Goal: Transaction & Acquisition: Purchase product/service

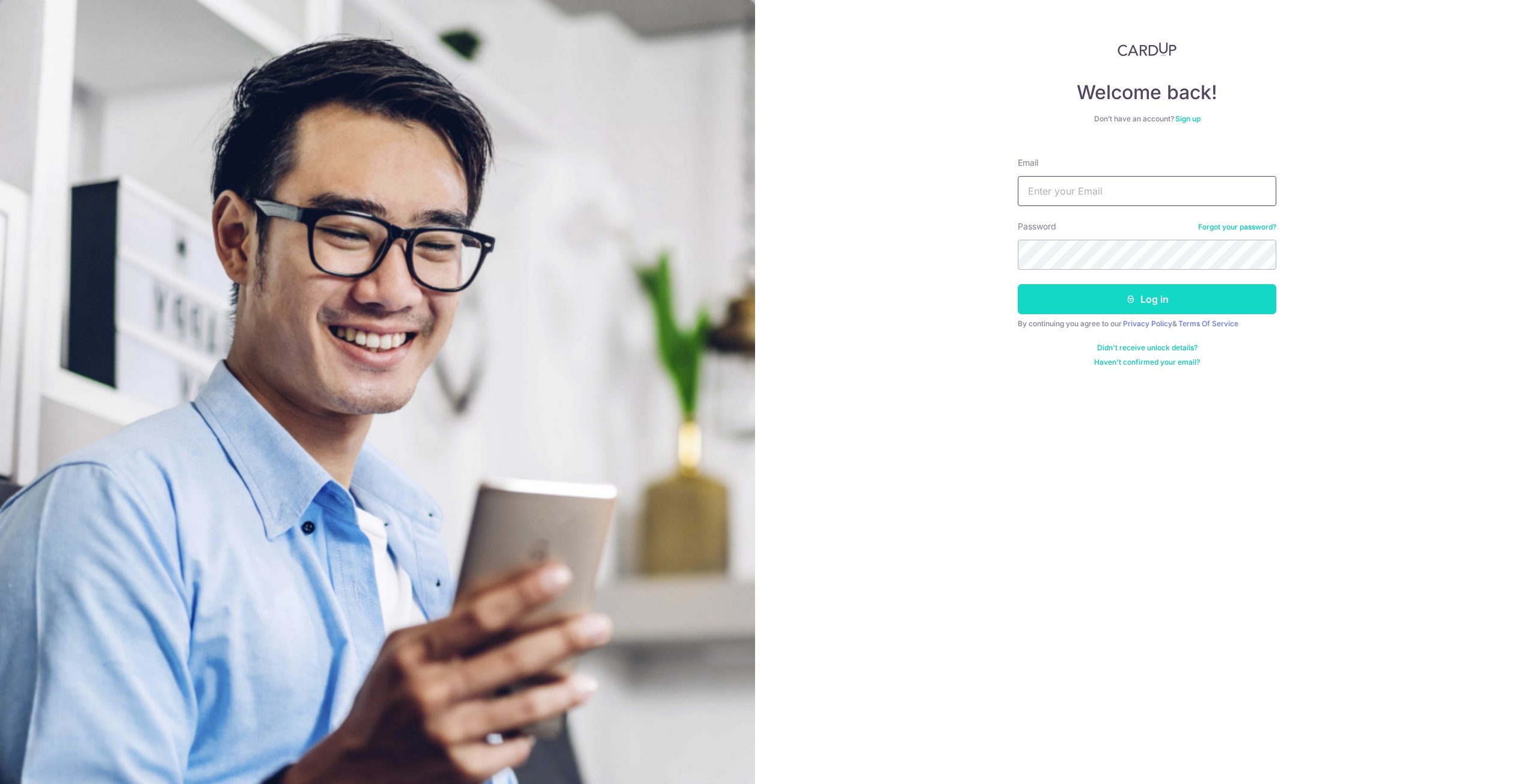
type input "[EMAIL_ADDRESS][DOMAIN_NAME]"
click at [1127, 305] on button "Log in" at bounding box center [1147, 300] width 258 height 30
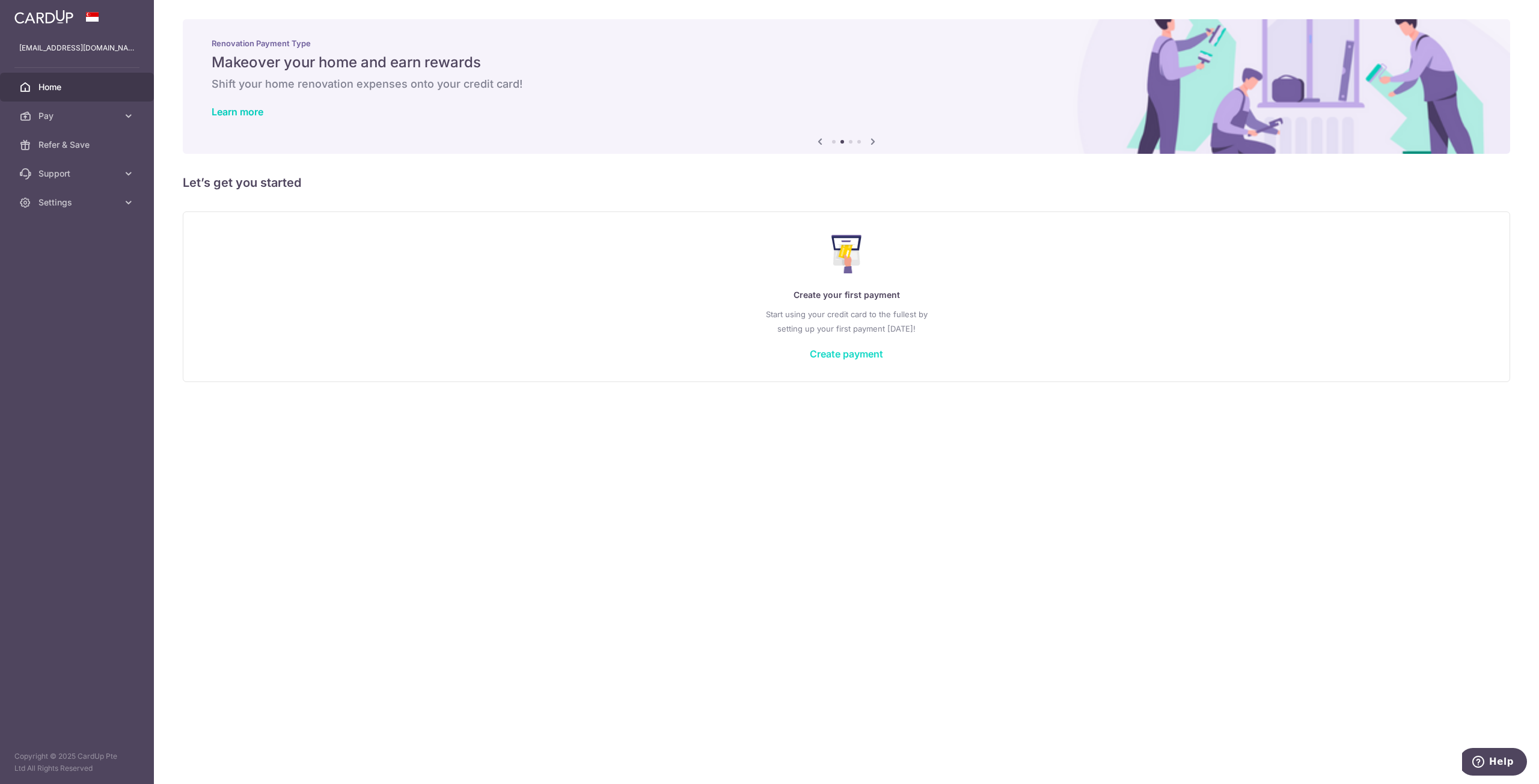
click at [832, 350] on link "Create payment" at bounding box center [846, 354] width 73 height 12
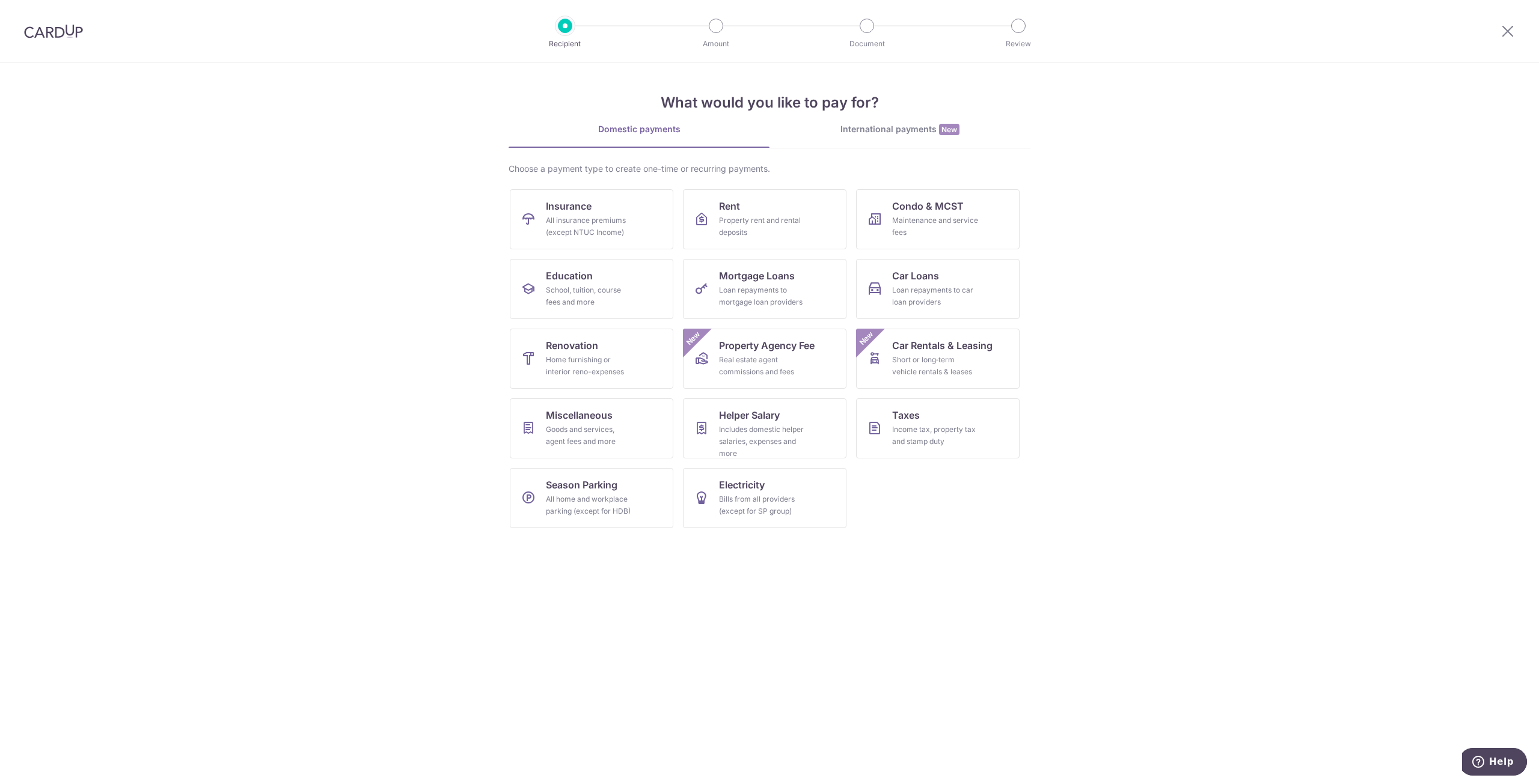
click at [861, 128] on div "International payments New" at bounding box center [899, 129] width 261 height 12
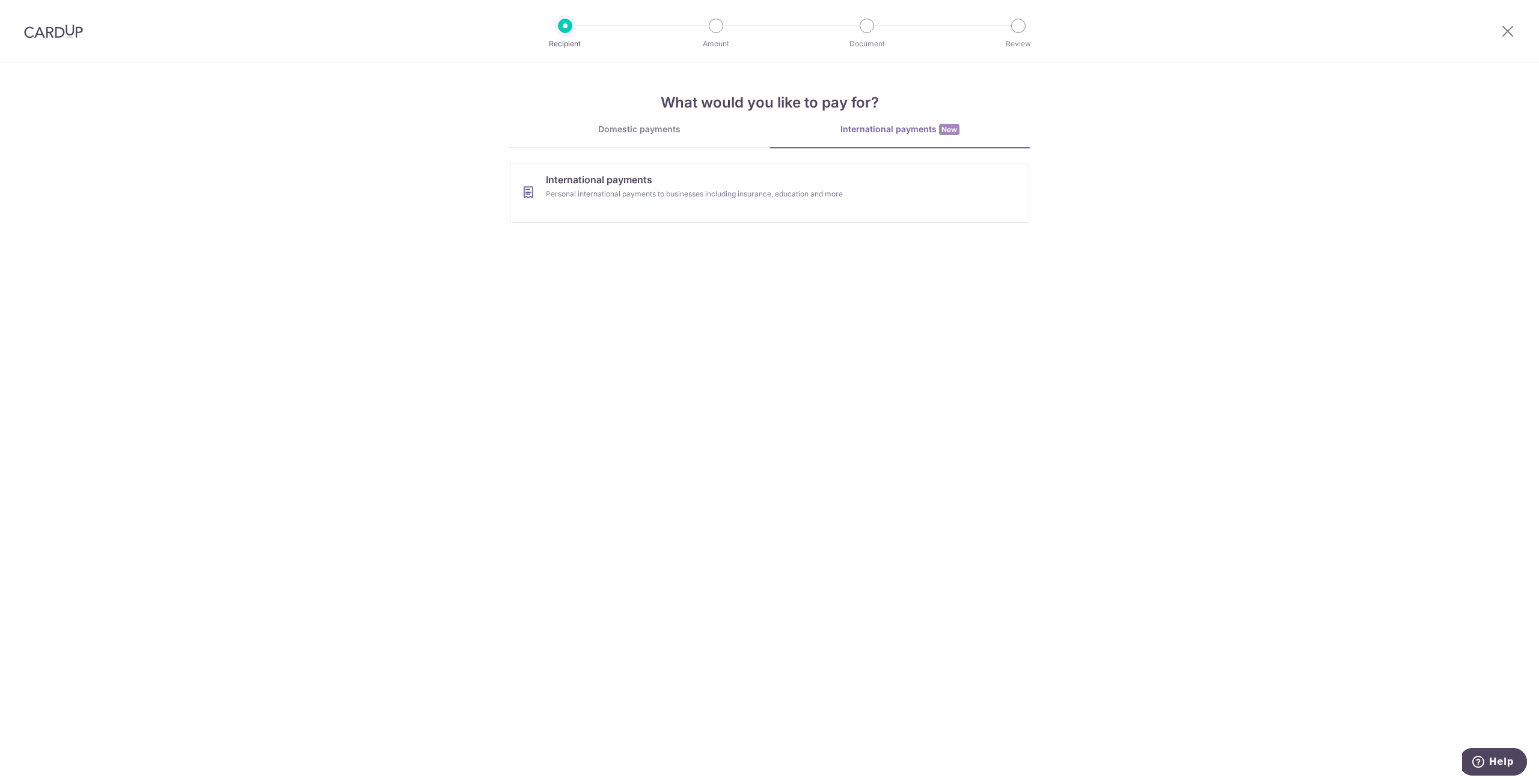
click at [630, 128] on div "Domestic payments" at bounding box center [638, 129] width 261 height 12
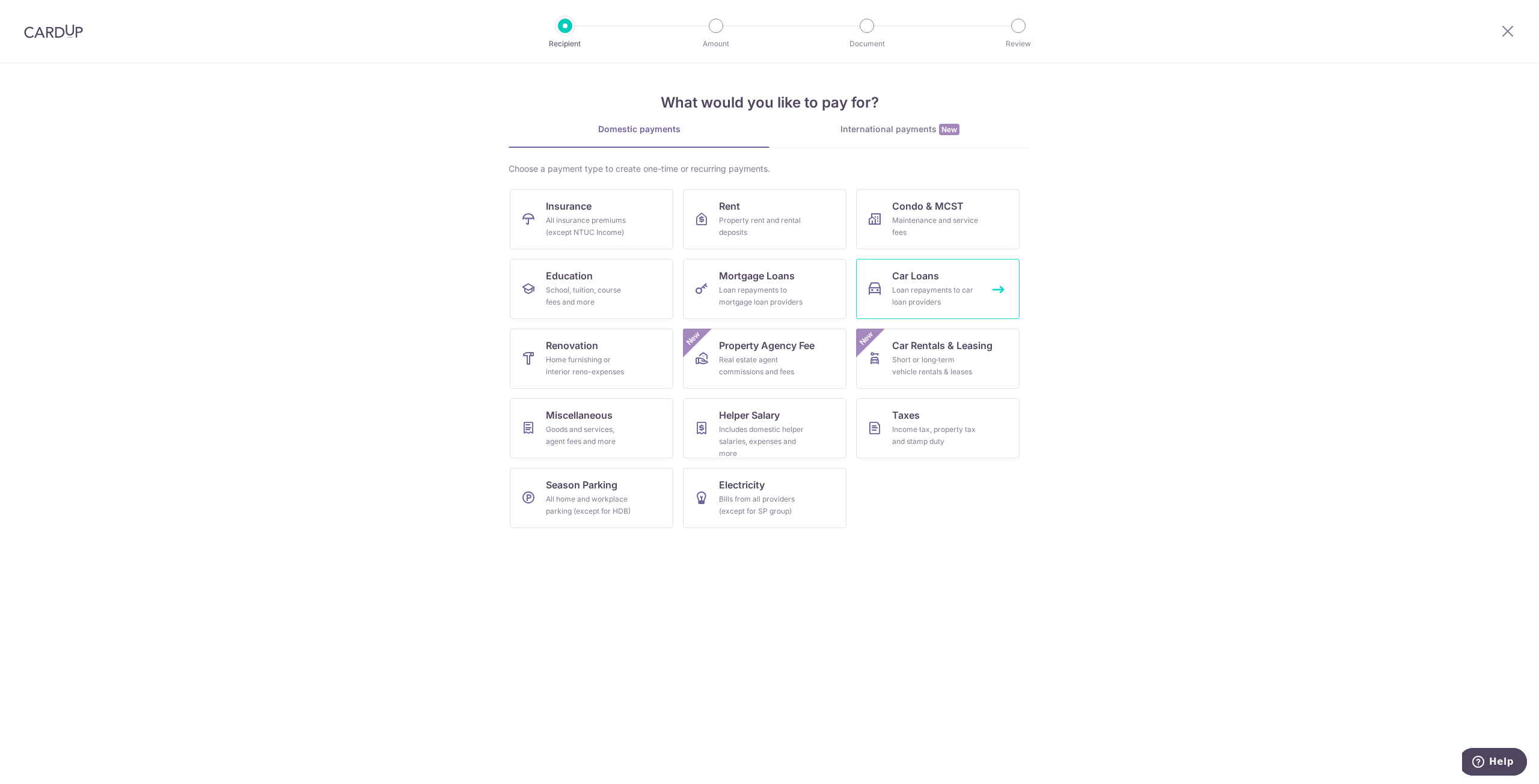
click at [946, 289] on div "Loan repayments to car loan providers" at bounding box center [935, 296] width 87 height 24
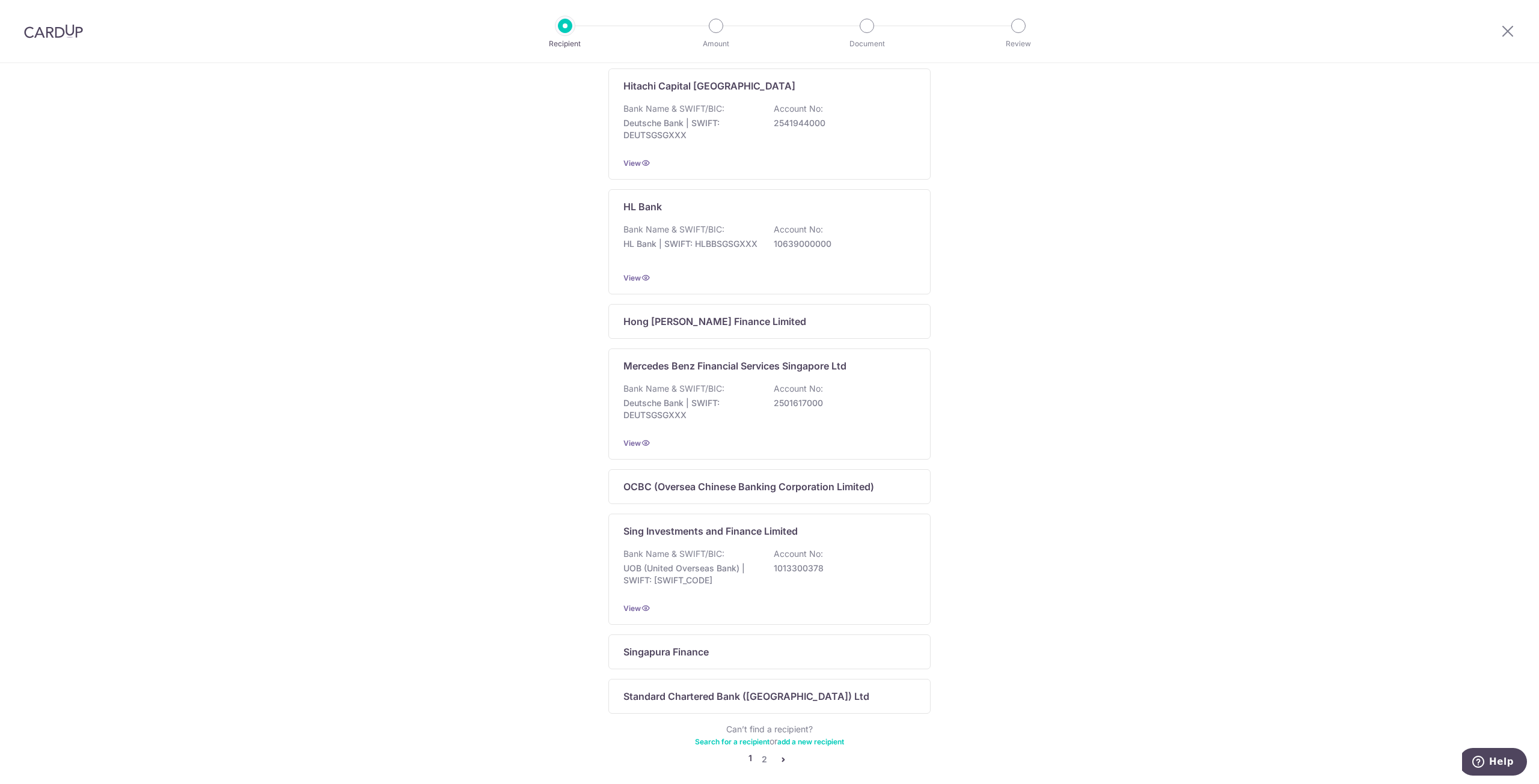
scroll to position [454, 0]
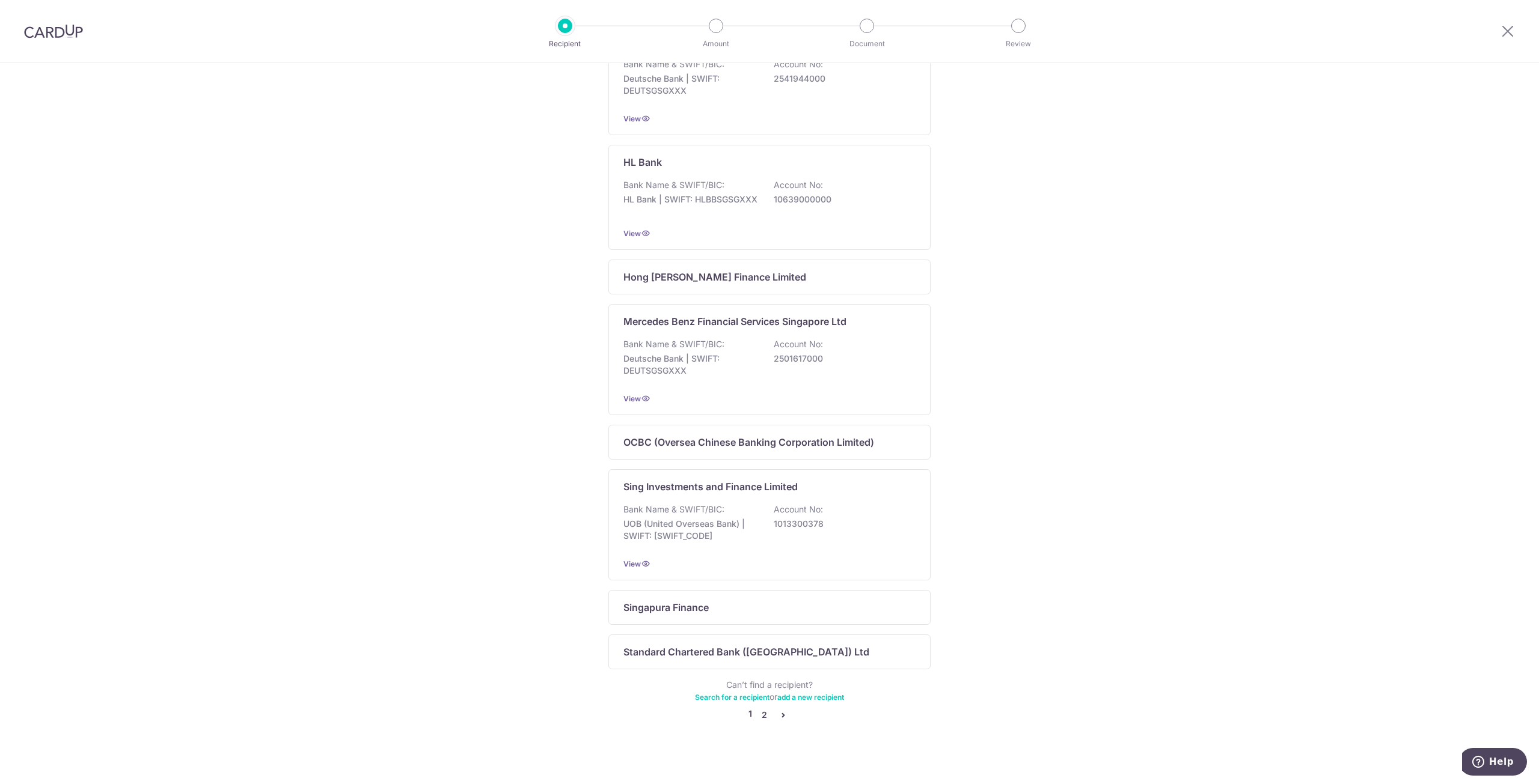
click at [758, 722] on link "2" at bounding box center [764, 715] width 14 height 14
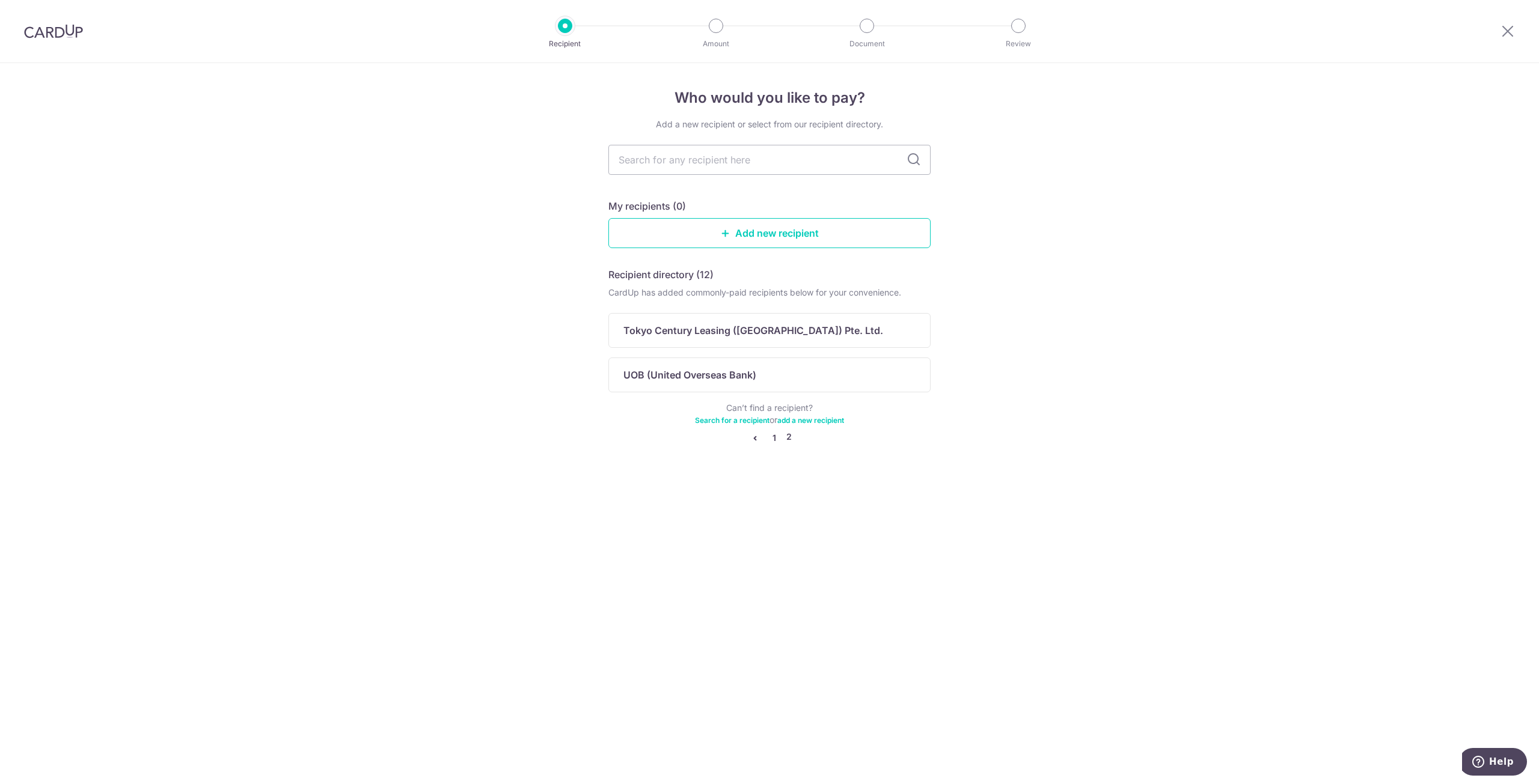
click at [777, 440] on link "1" at bounding box center [774, 438] width 14 height 14
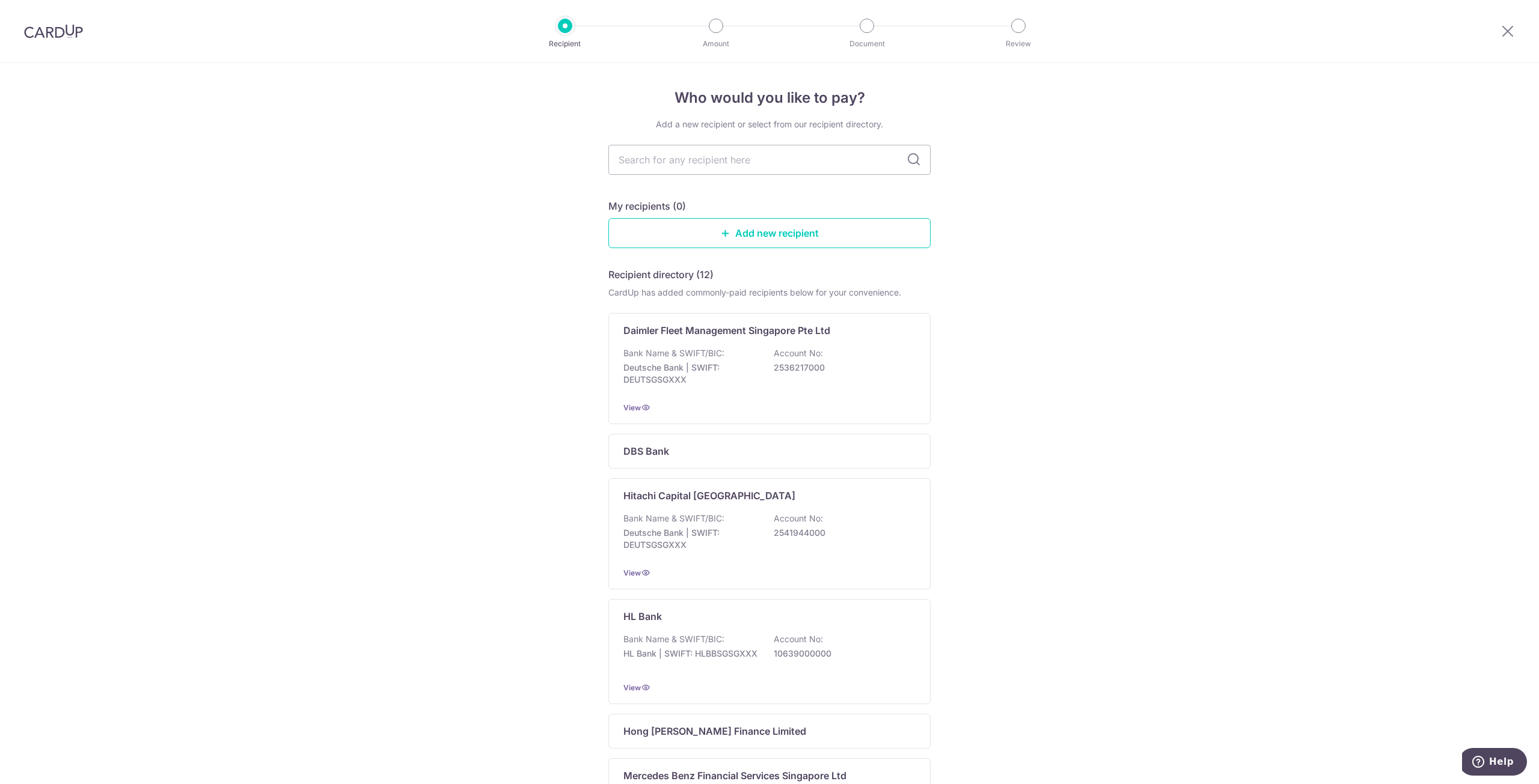
click at [711, 24] on div at bounding box center [716, 26] width 14 height 14
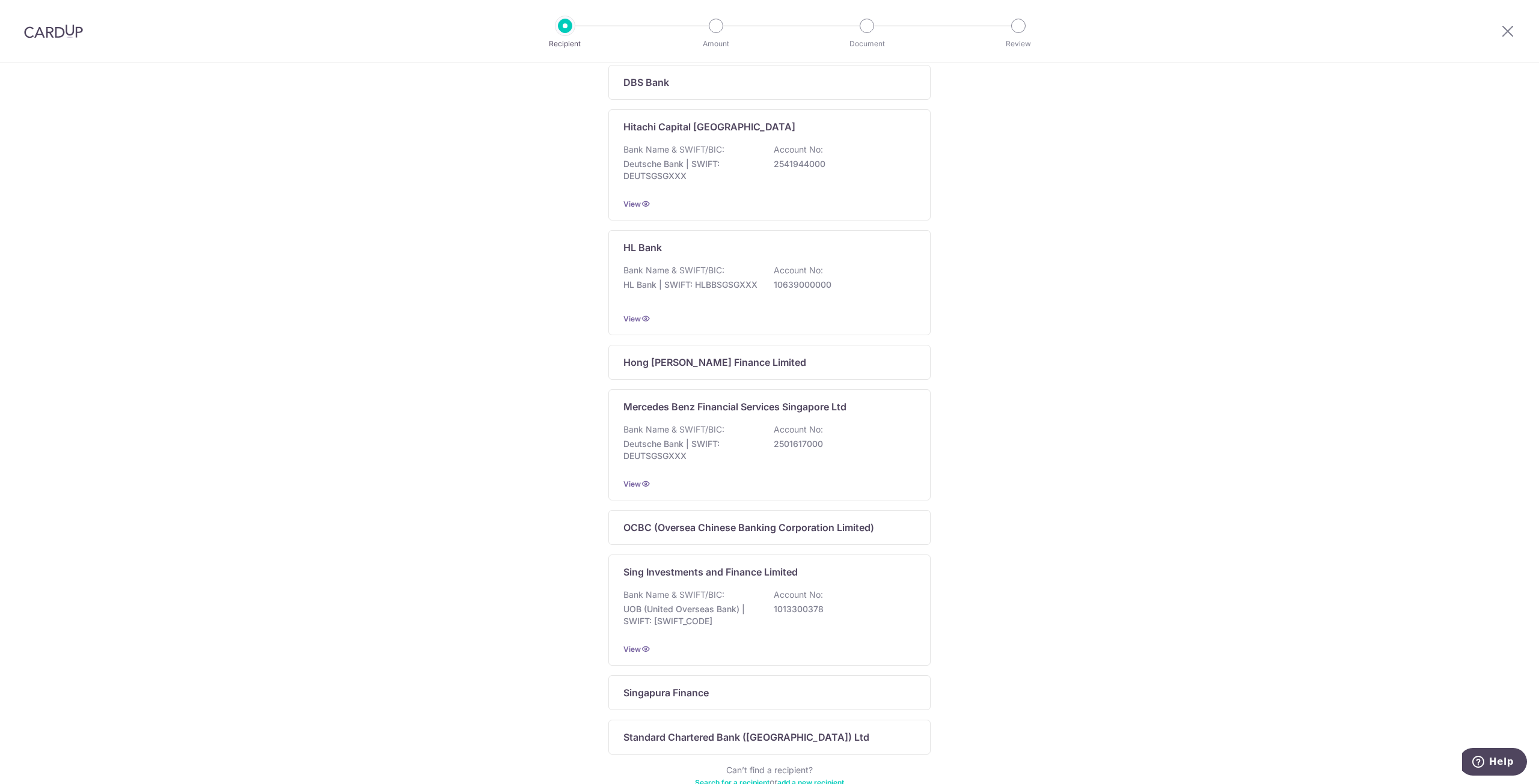
scroll to position [415, 0]
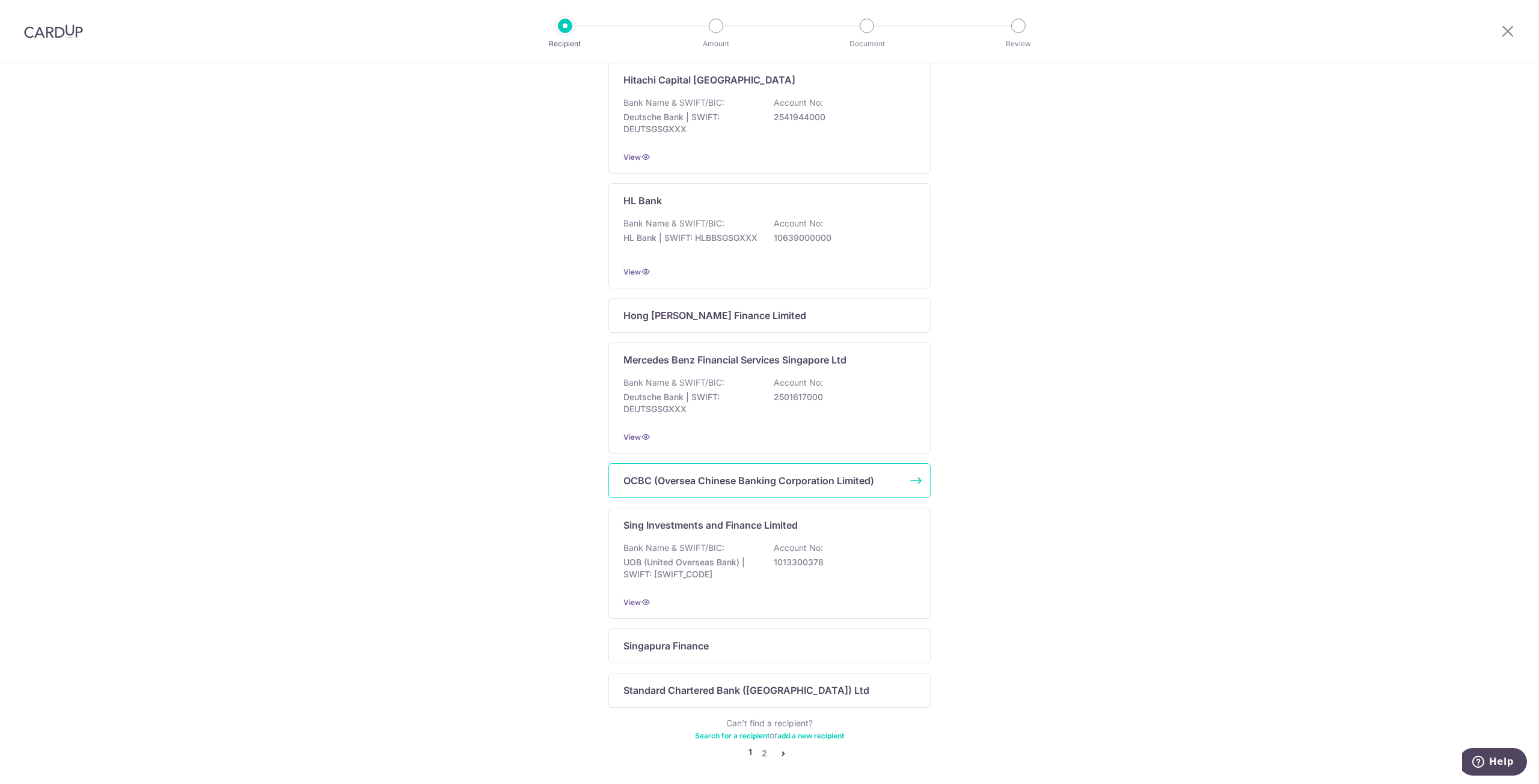
click at [718, 485] on p "OCBC (Oversea Chinese Banking Corporation Limited)" at bounding box center [749, 481] width 251 height 14
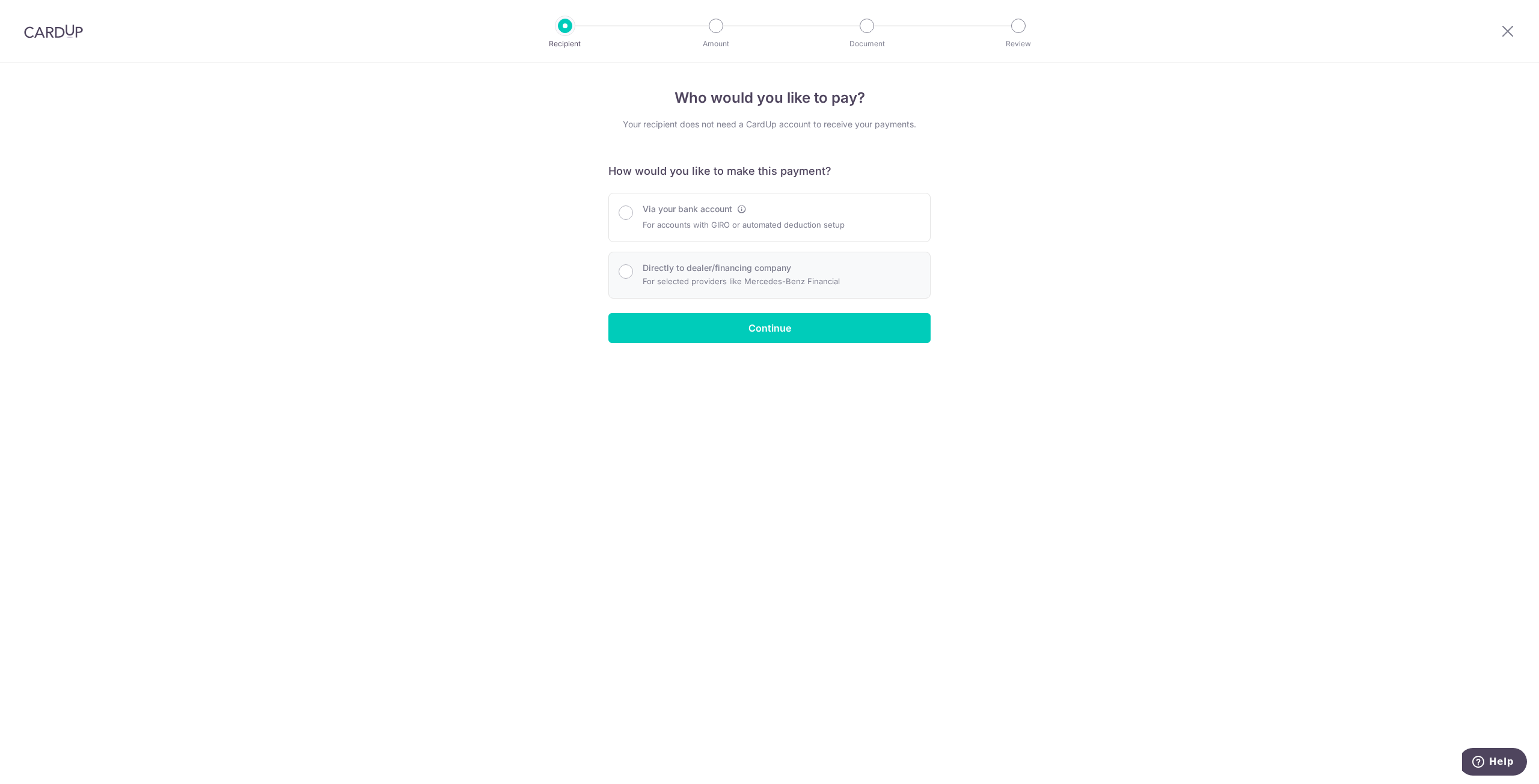
click at [740, 278] on p "For selected providers like Mercedes-Benz Financial" at bounding box center [741, 281] width 197 height 14
radio input "true"
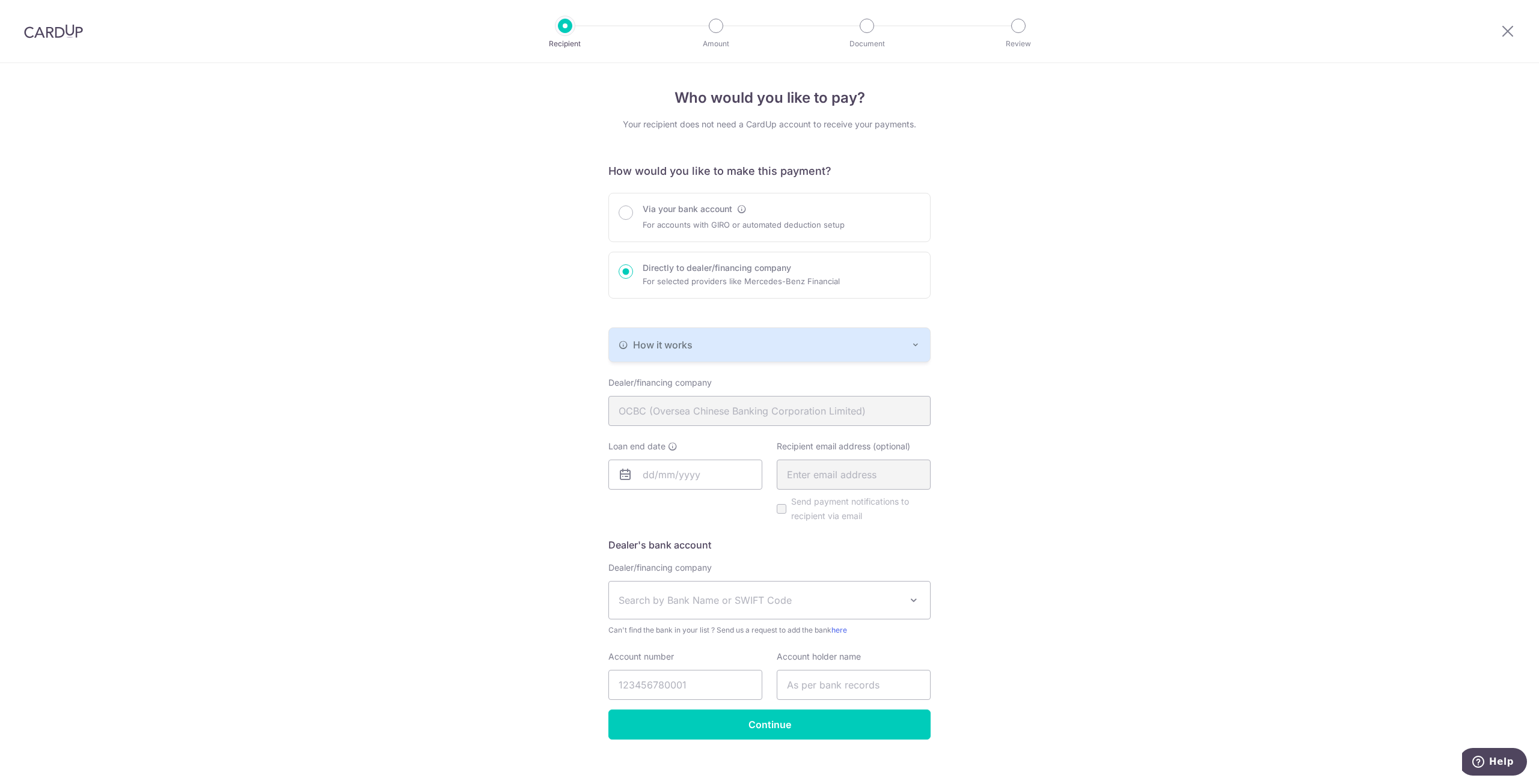
drag, startPoint x: 79, startPoint y: 29, endPoint x: 872, endPoint y: 73, distance: 794.2
click at [79, 29] on img at bounding box center [53, 31] width 59 height 14
click at [71, 25] on img at bounding box center [53, 31] width 59 height 14
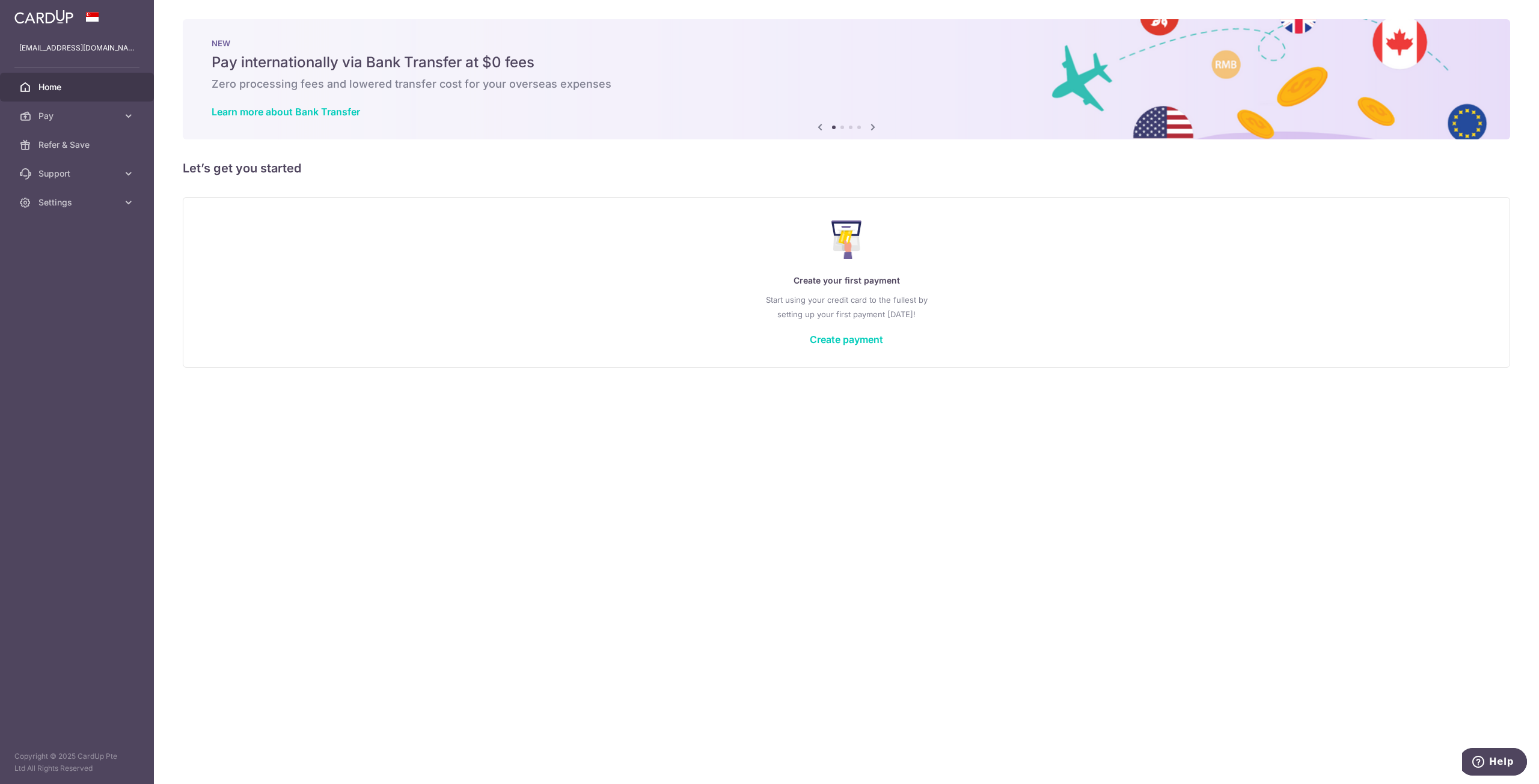
click at [95, 91] on span "Home" at bounding box center [79, 88] width 80 height 12
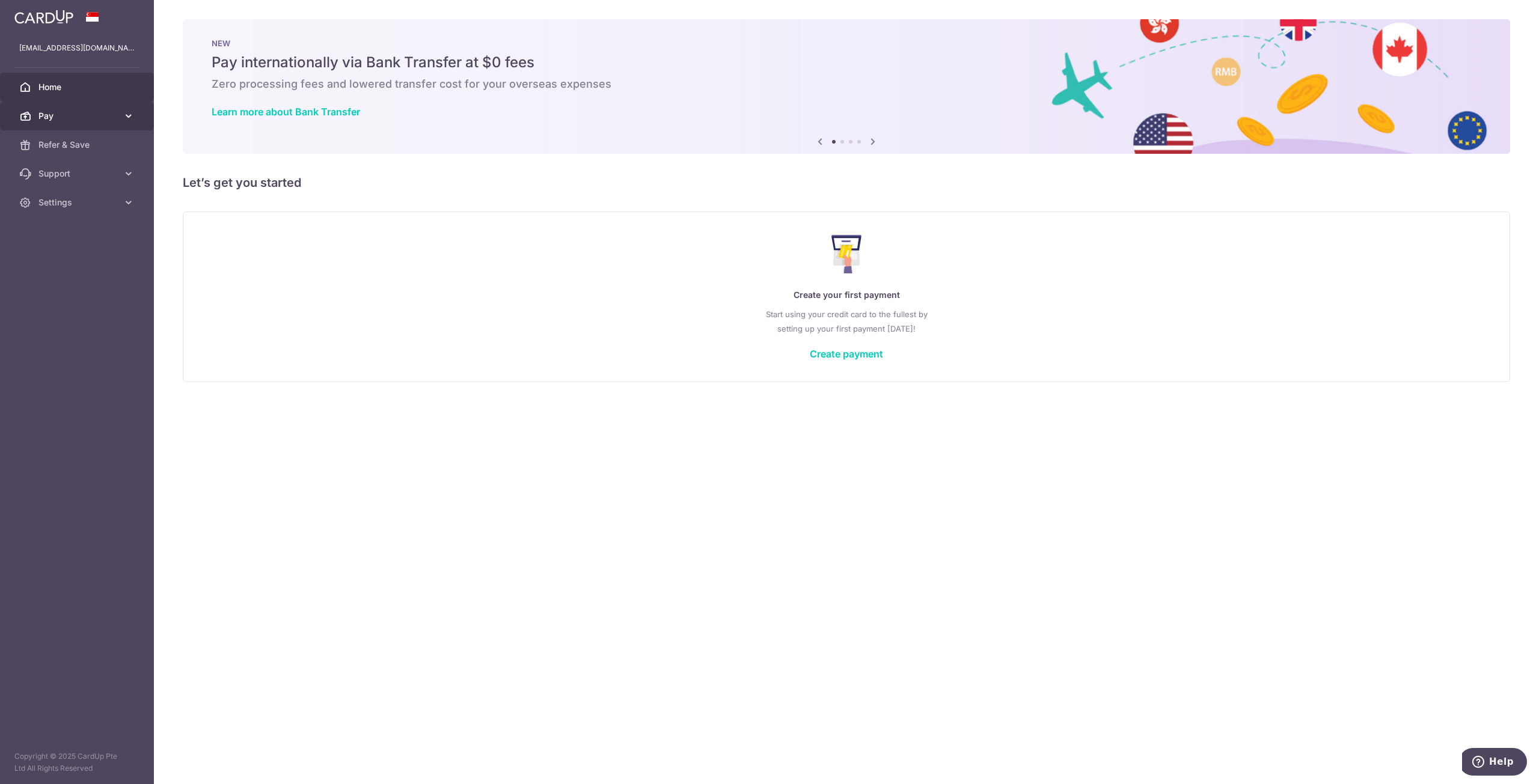
click at [93, 117] on span "Pay" at bounding box center [79, 116] width 80 height 12
click at [72, 201] on span "Cards" at bounding box center [79, 202] width 80 height 12
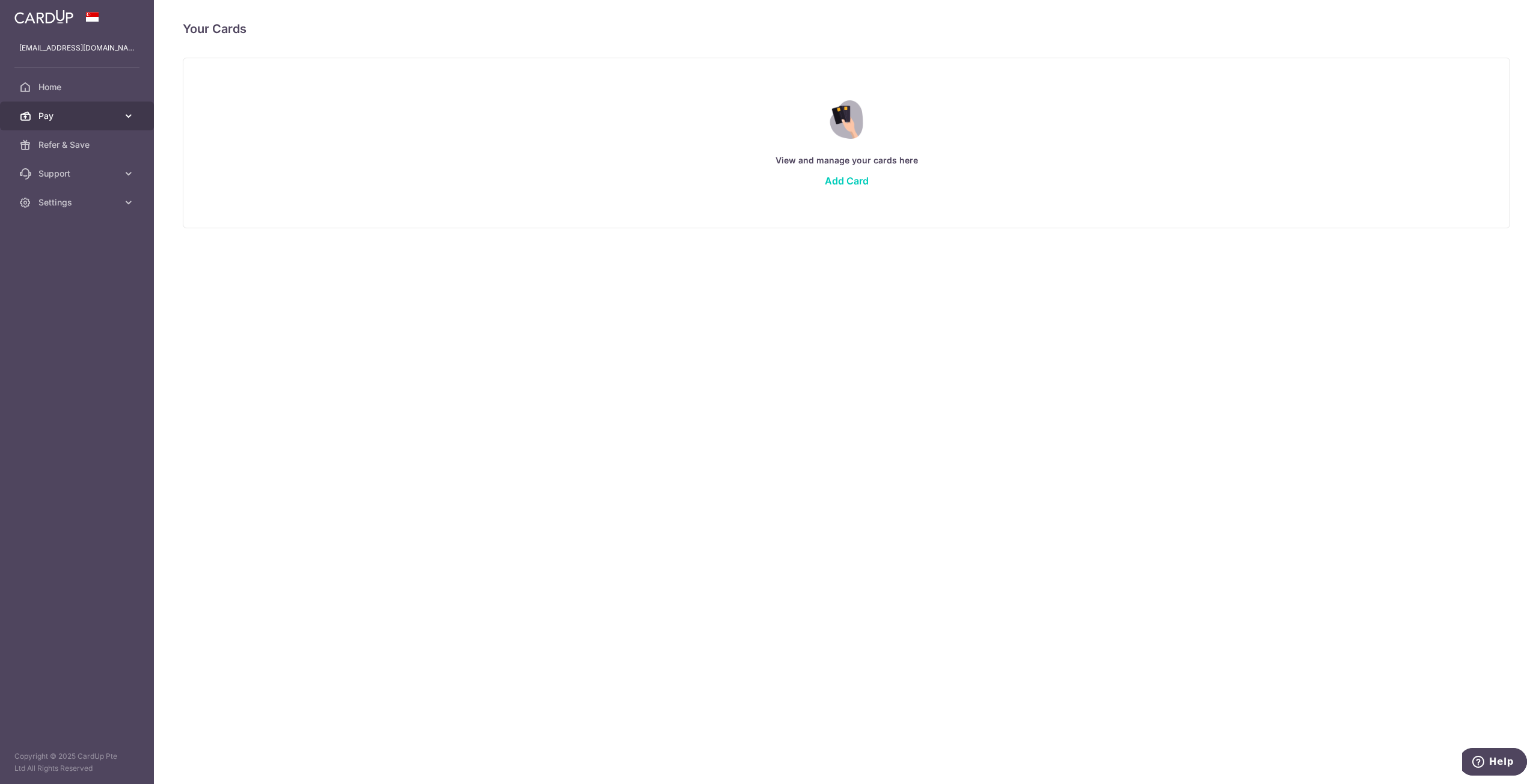
click at [81, 116] on span "Pay" at bounding box center [79, 116] width 80 height 12
click at [77, 141] on span "Payments" at bounding box center [79, 145] width 80 height 12
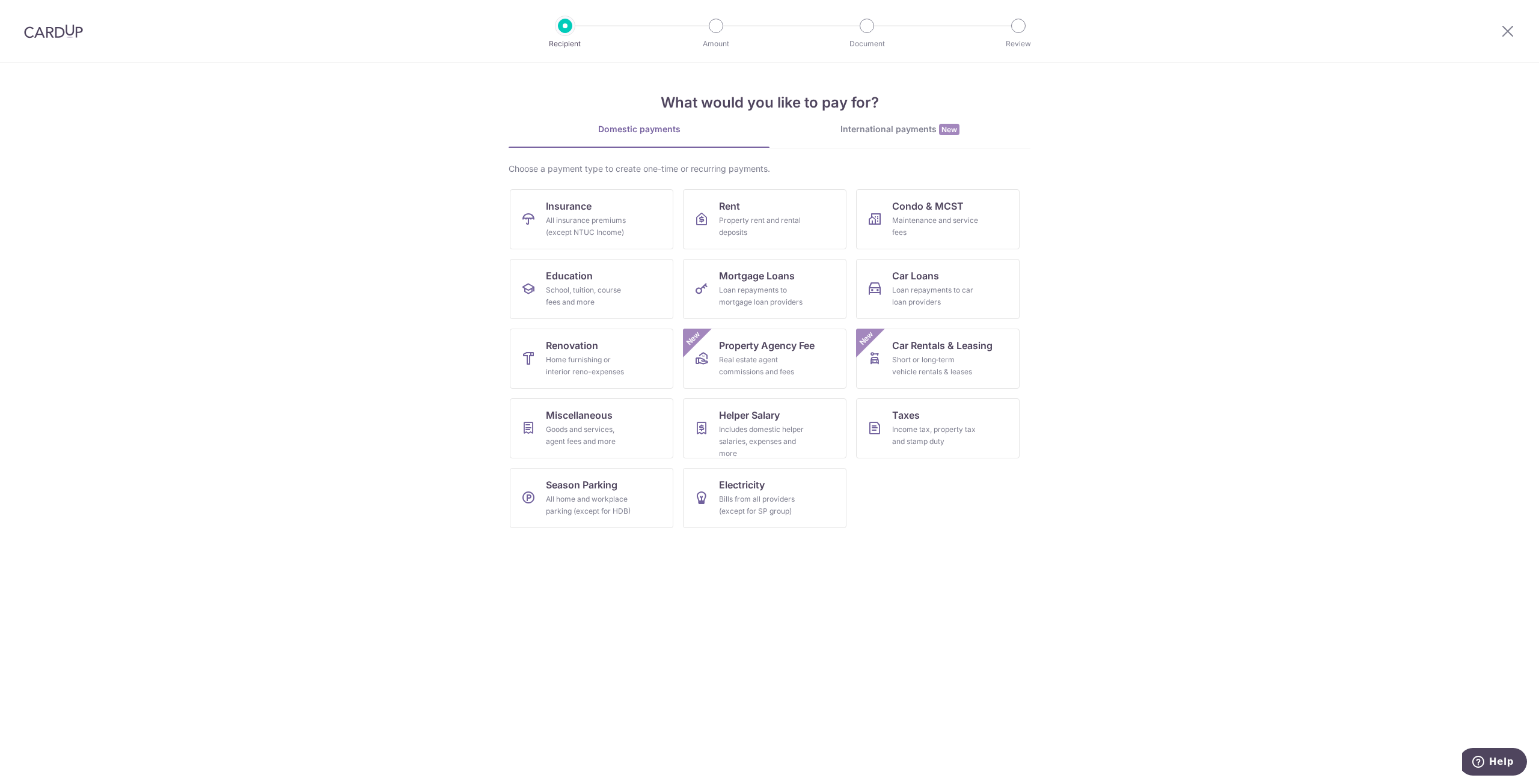
click at [74, 34] on img at bounding box center [53, 31] width 59 height 14
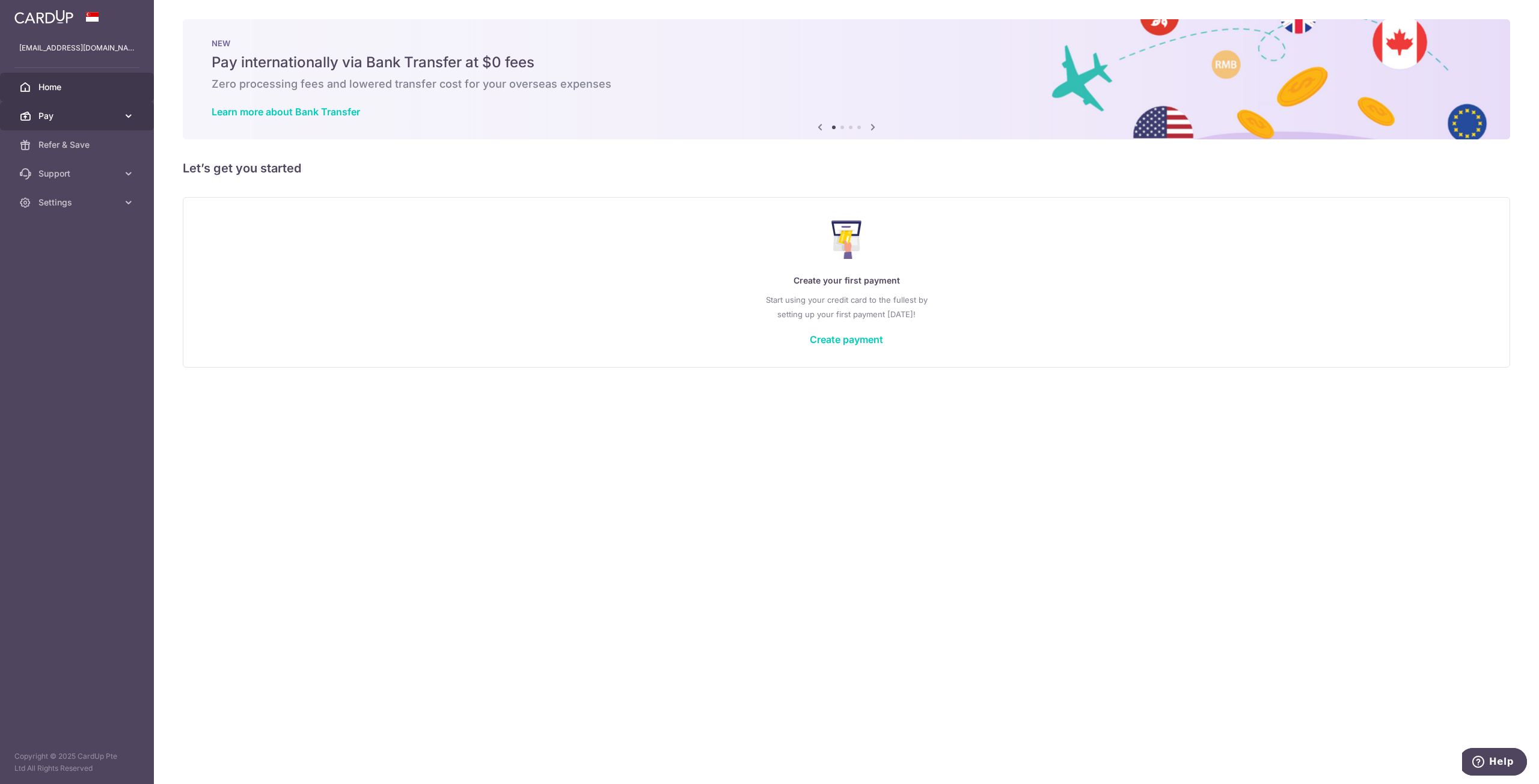
click at [72, 113] on span "Pay" at bounding box center [79, 116] width 80 height 12
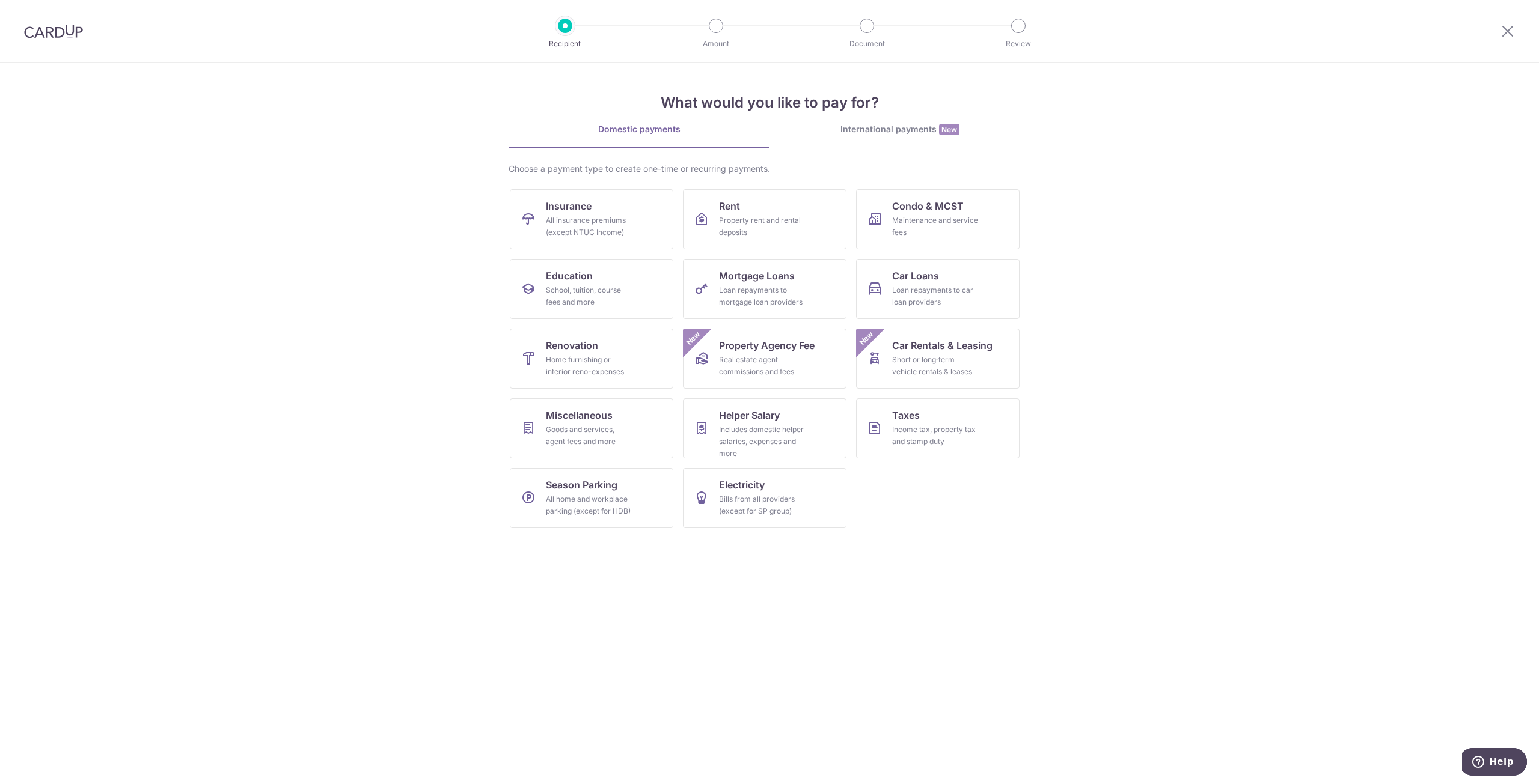
click at [59, 34] on img at bounding box center [53, 31] width 59 height 14
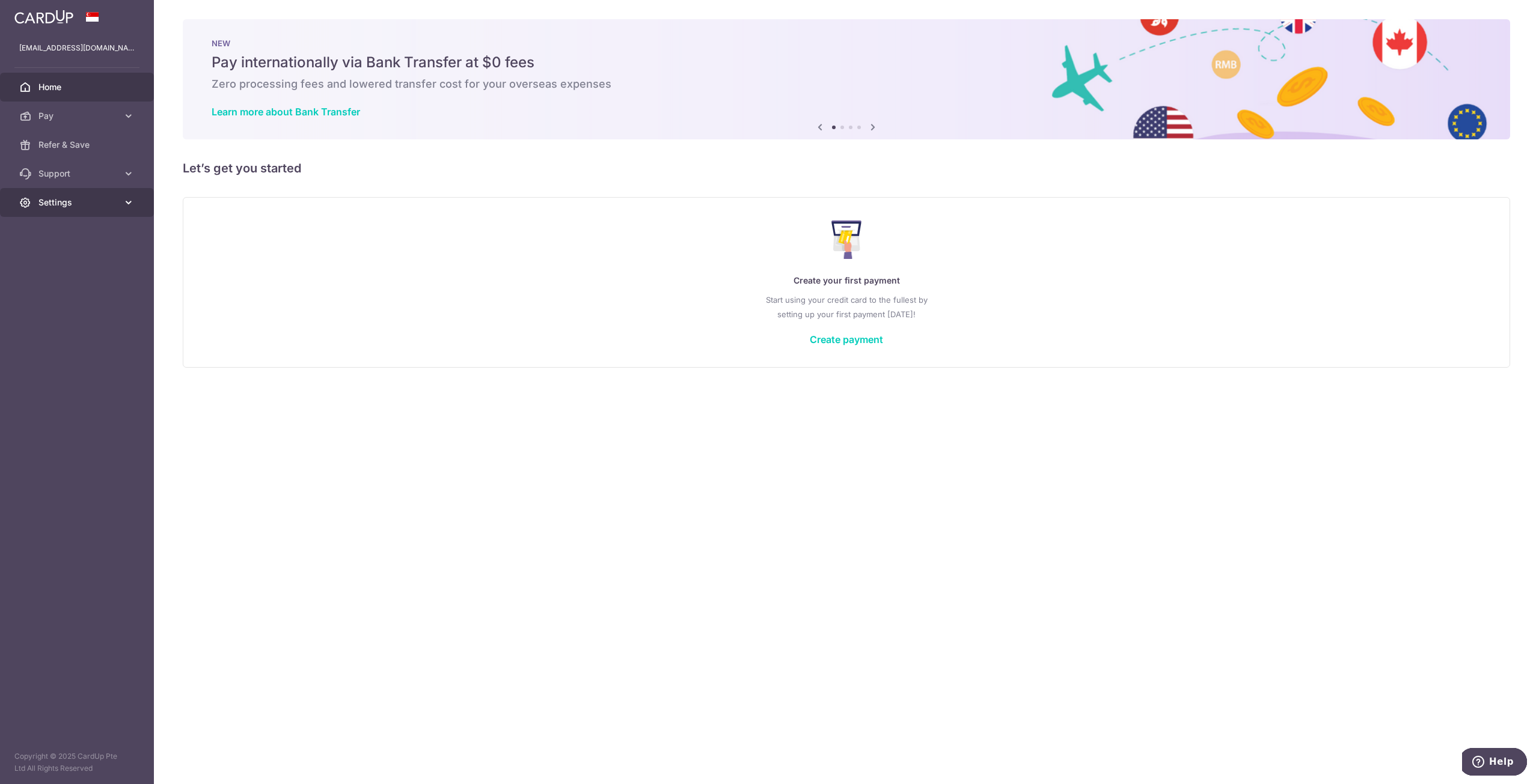
click at [108, 205] on span "Settings" at bounding box center [79, 202] width 80 height 12
click at [74, 256] on span "Logout" at bounding box center [79, 261] width 80 height 12
